Goal: Task Accomplishment & Management: Manage account settings

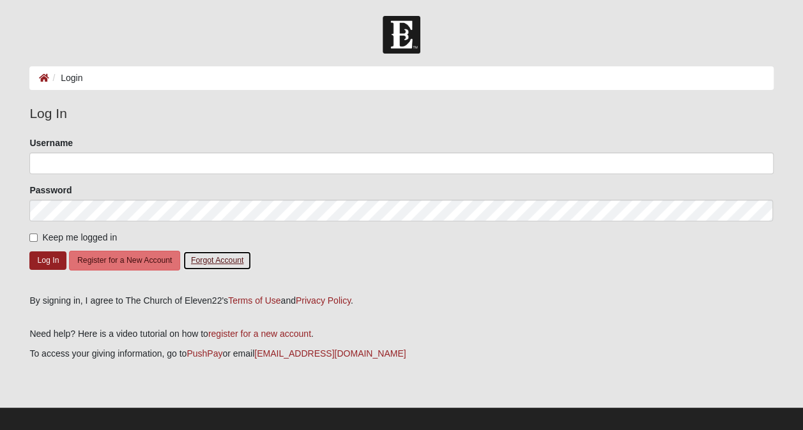
click at [213, 260] on button "Forgot Account" at bounding box center [217, 261] width 69 height 20
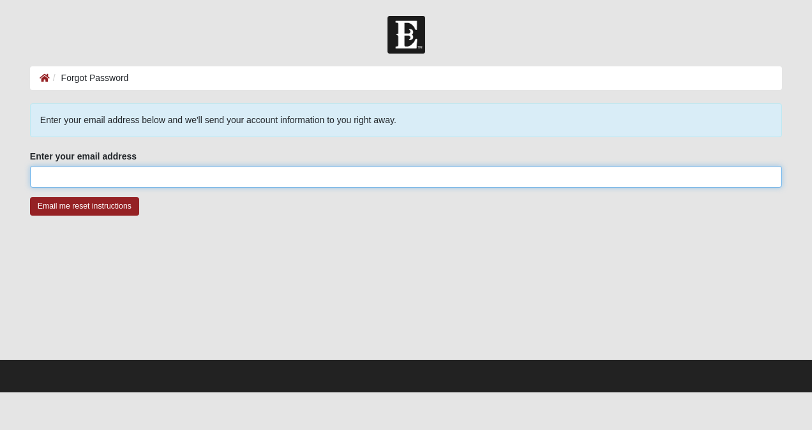
click at [34, 179] on input "Enter your email address" at bounding box center [406, 177] width 752 height 22
type input "pamjenk001@gmail.com"
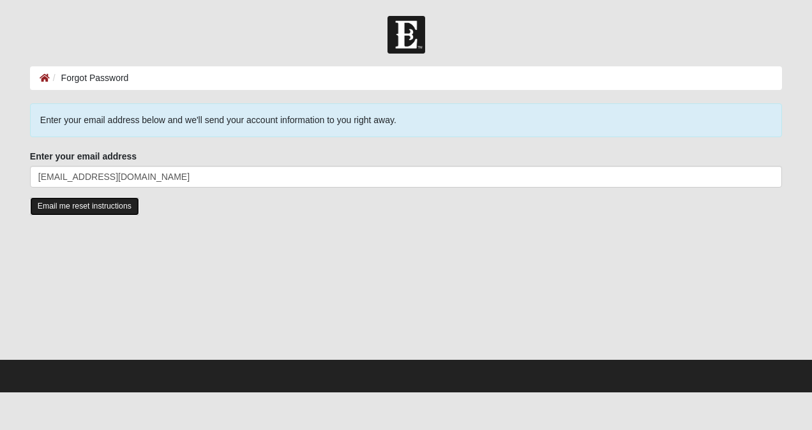
click at [84, 203] on input "Email me reset instructions" at bounding box center [84, 206] width 109 height 19
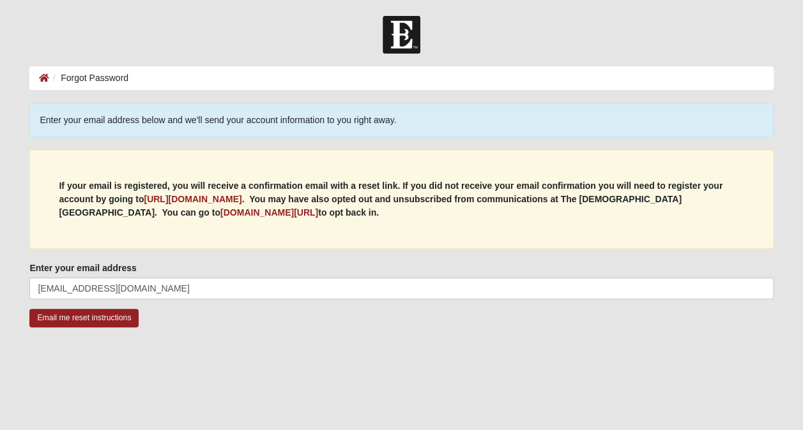
click at [232, 192] on p "If your email is registered, you will receive a confirmation email with a reset…" at bounding box center [401, 199] width 685 height 40
click at [232, 199] on b "https://my.coe22.com/register" at bounding box center [193, 199] width 98 height 10
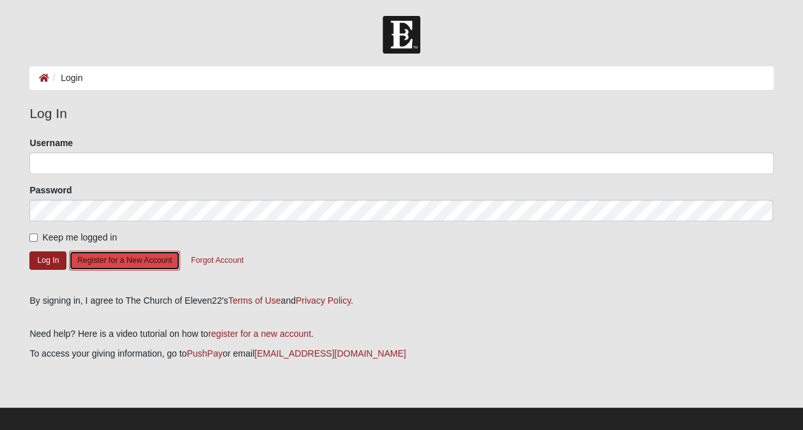
click at [100, 261] on button "Register for a New Account" at bounding box center [124, 261] width 111 height 20
